Goal: Navigation & Orientation: Understand site structure

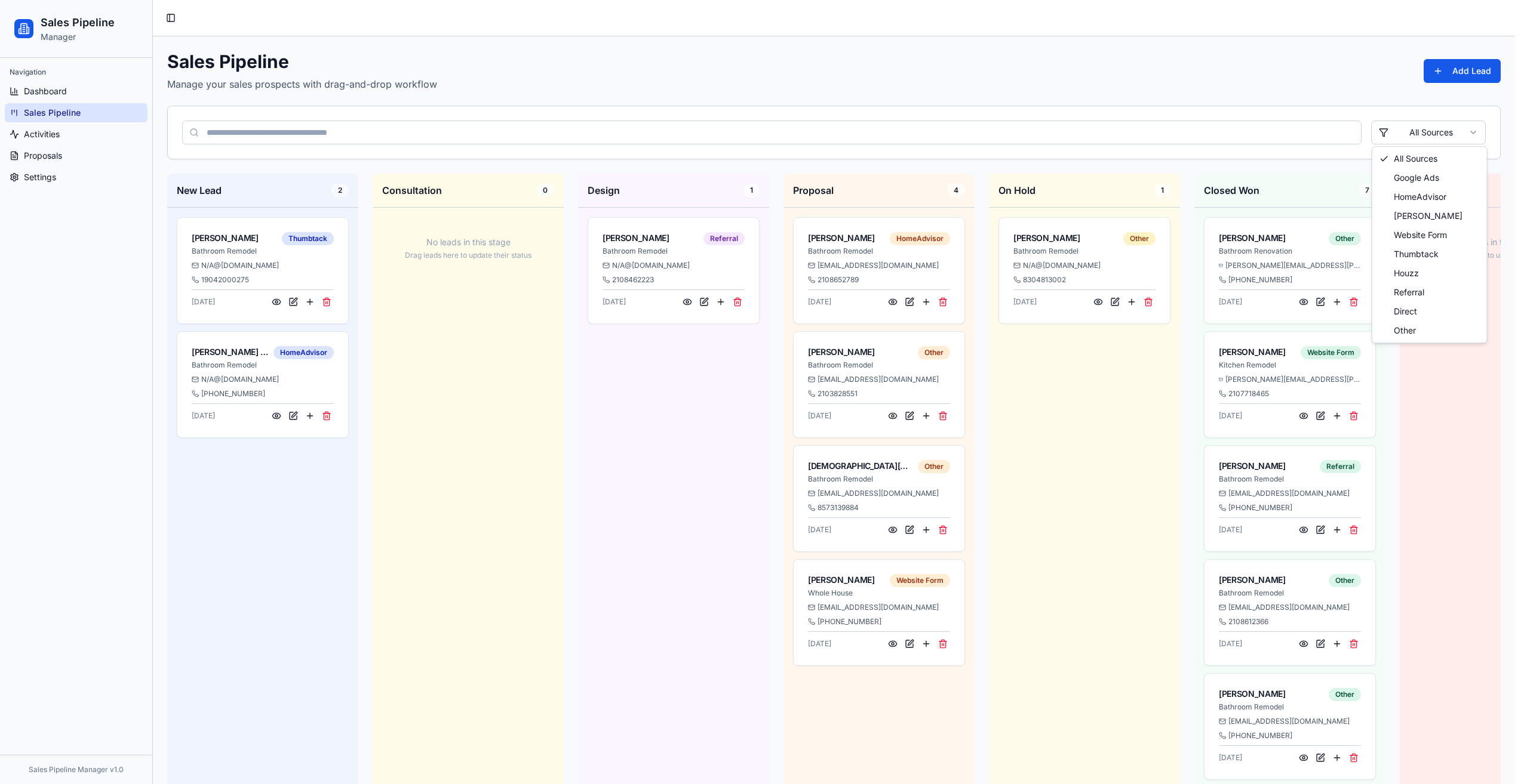
click at [1430, 129] on html "Sales Pipeline Manager Navigation Dashboard Sales Pipeline Activities Proposals…" at bounding box center [762, 521] width 1524 height 1041
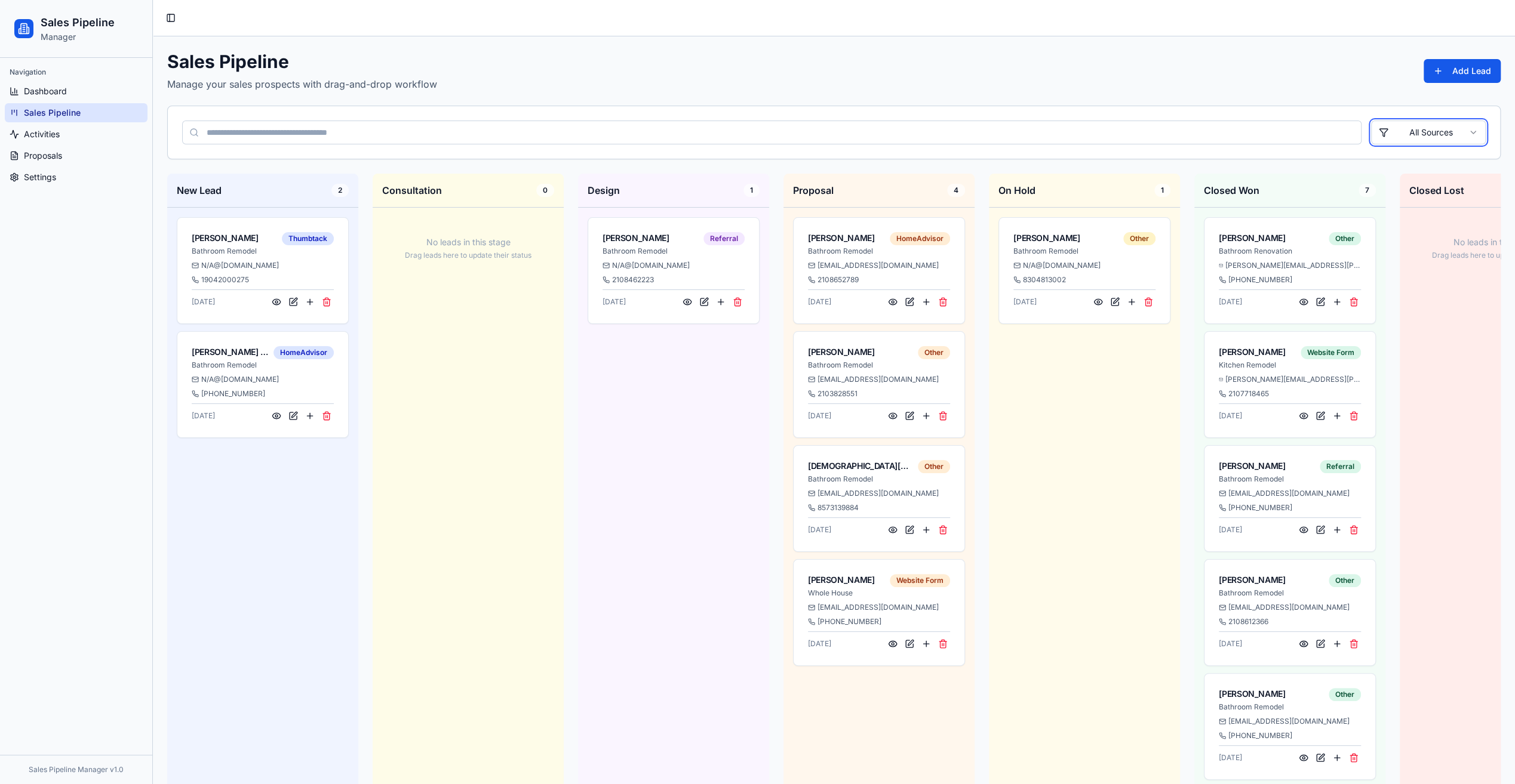
click at [1430, 129] on html "Sales Pipeline Manager Navigation Dashboard Sales Pipeline Activities Proposals…" at bounding box center [757, 521] width 1515 height 1041
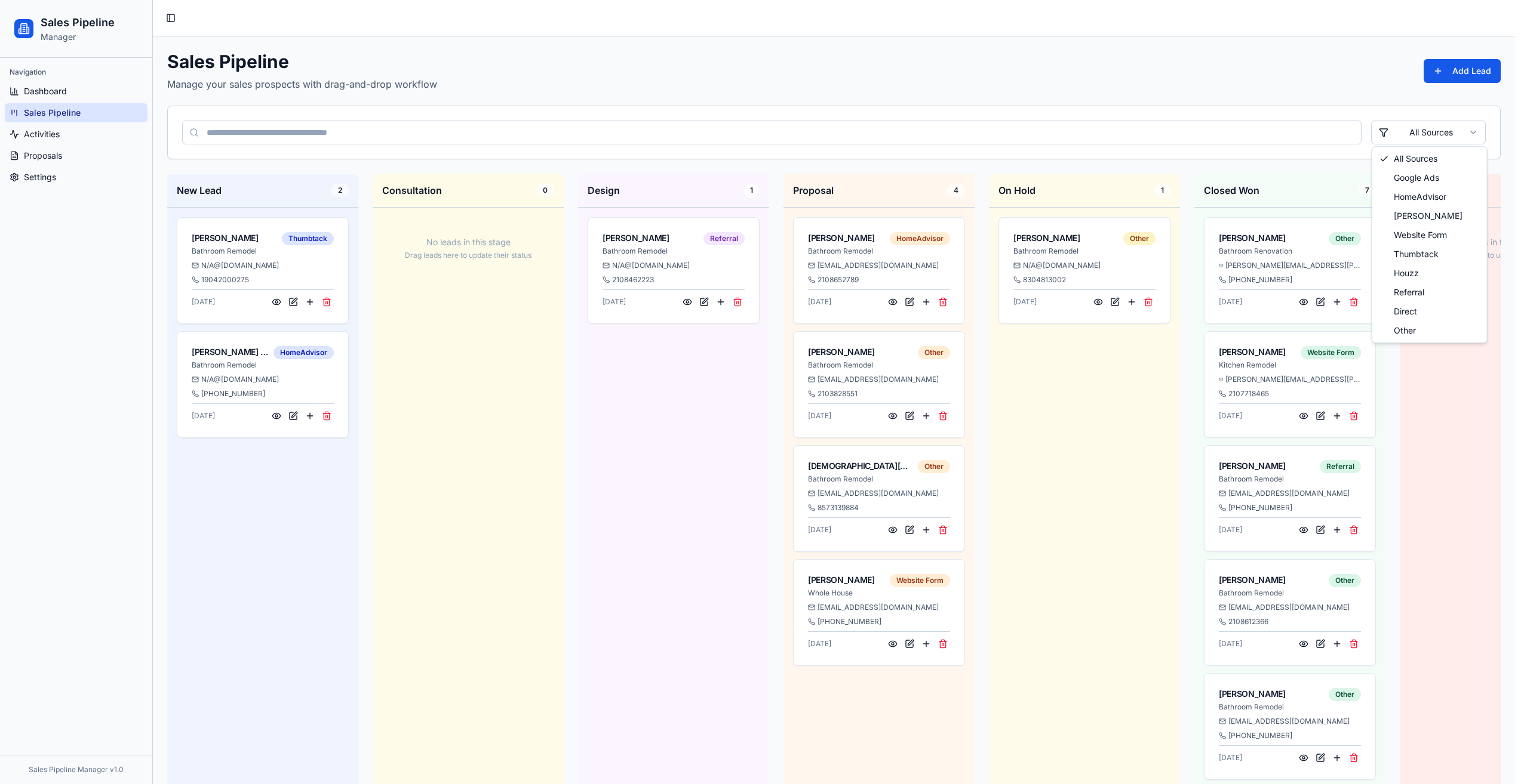
click at [1430, 129] on html "Sales Pipeline Manager Navigation Dashboard Sales Pipeline Activities Proposals…" at bounding box center [762, 521] width 1524 height 1041
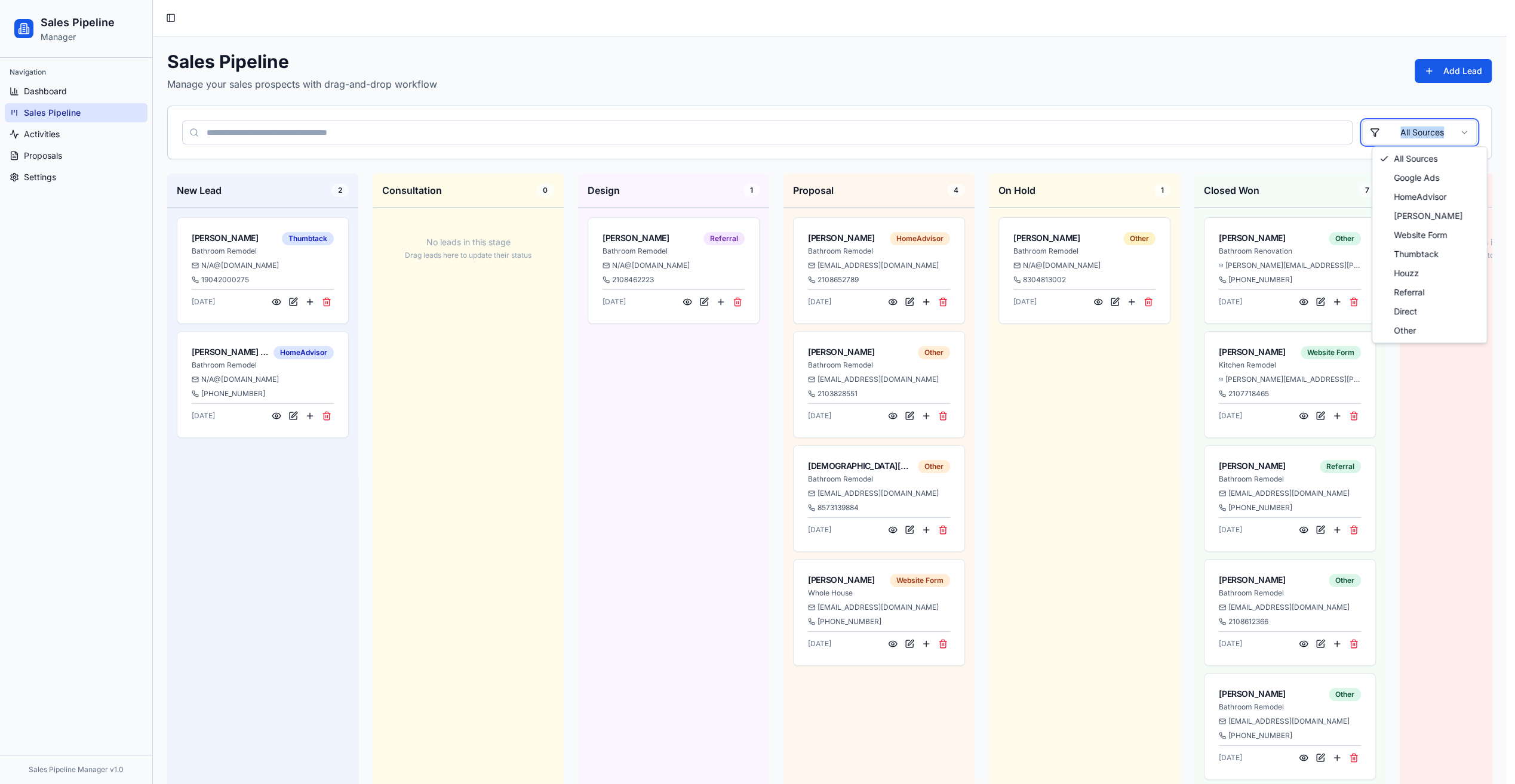
click at [1430, 129] on html "Sales Pipeline Manager Navigation Dashboard Sales Pipeline Activities Proposals…" at bounding box center [757, 521] width 1515 height 1041
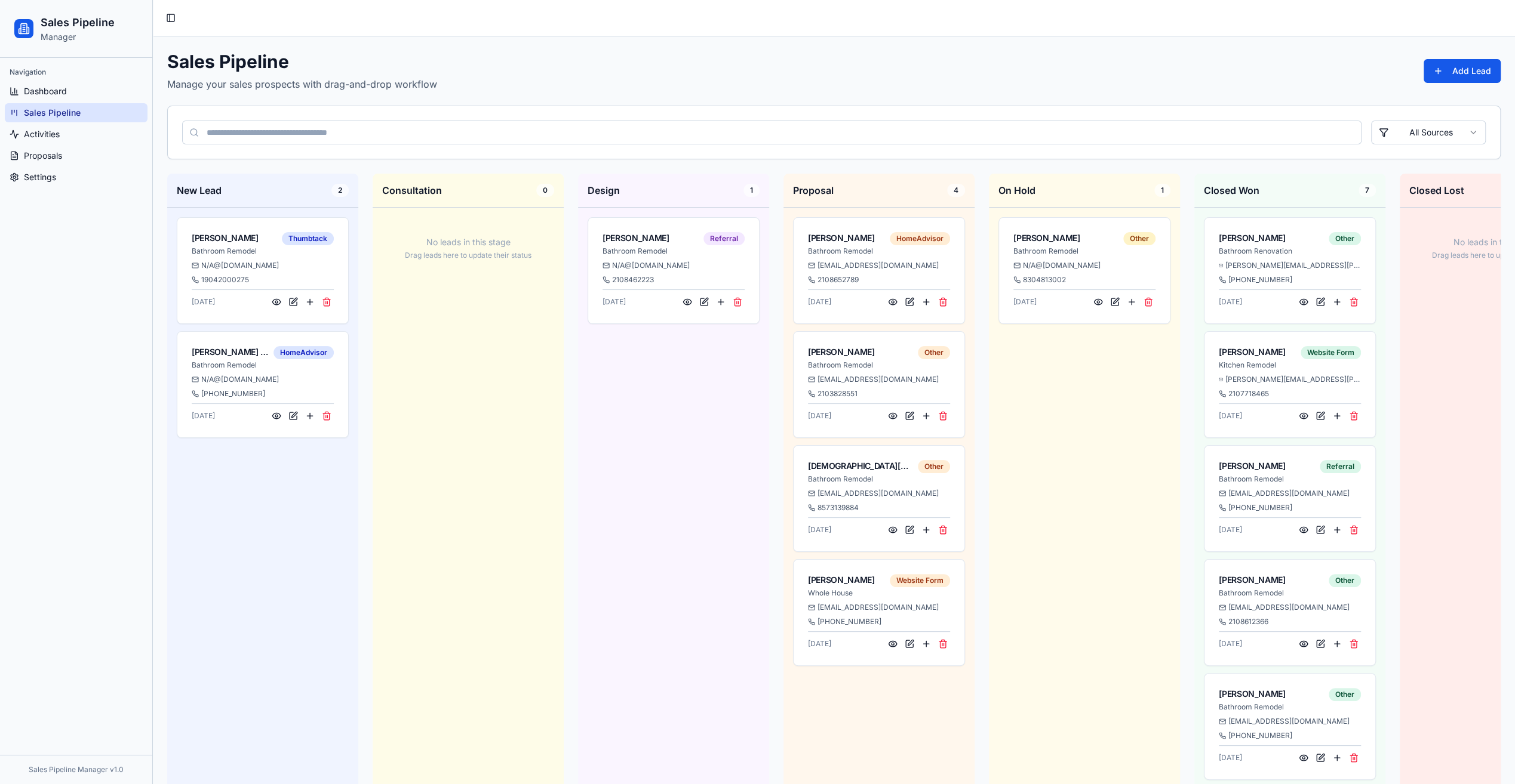
drag, startPoint x: 1430, startPoint y: 129, endPoint x: 1274, endPoint y: 101, distance: 158.5
click at [1274, 101] on div "Sales Pipeline Manage your sales prospects with drag-and-drop workflow Add Lead…" at bounding box center [834, 539] width 1333 height 977
